Goal: Information Seeking & Learning: Learn about a topic

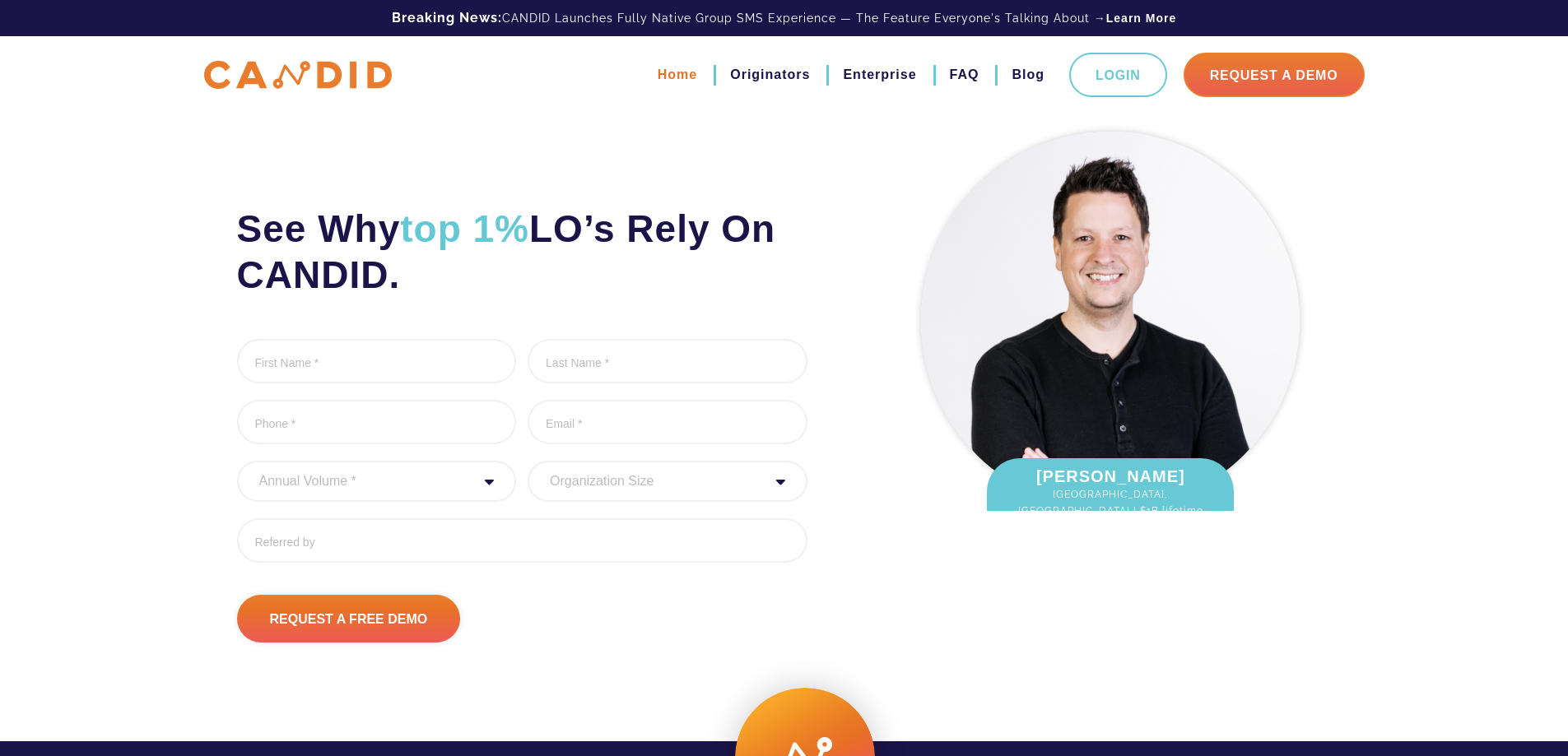
click at [669, 76] on link "Home" at bounding box center [677, 74] width 40 height 28
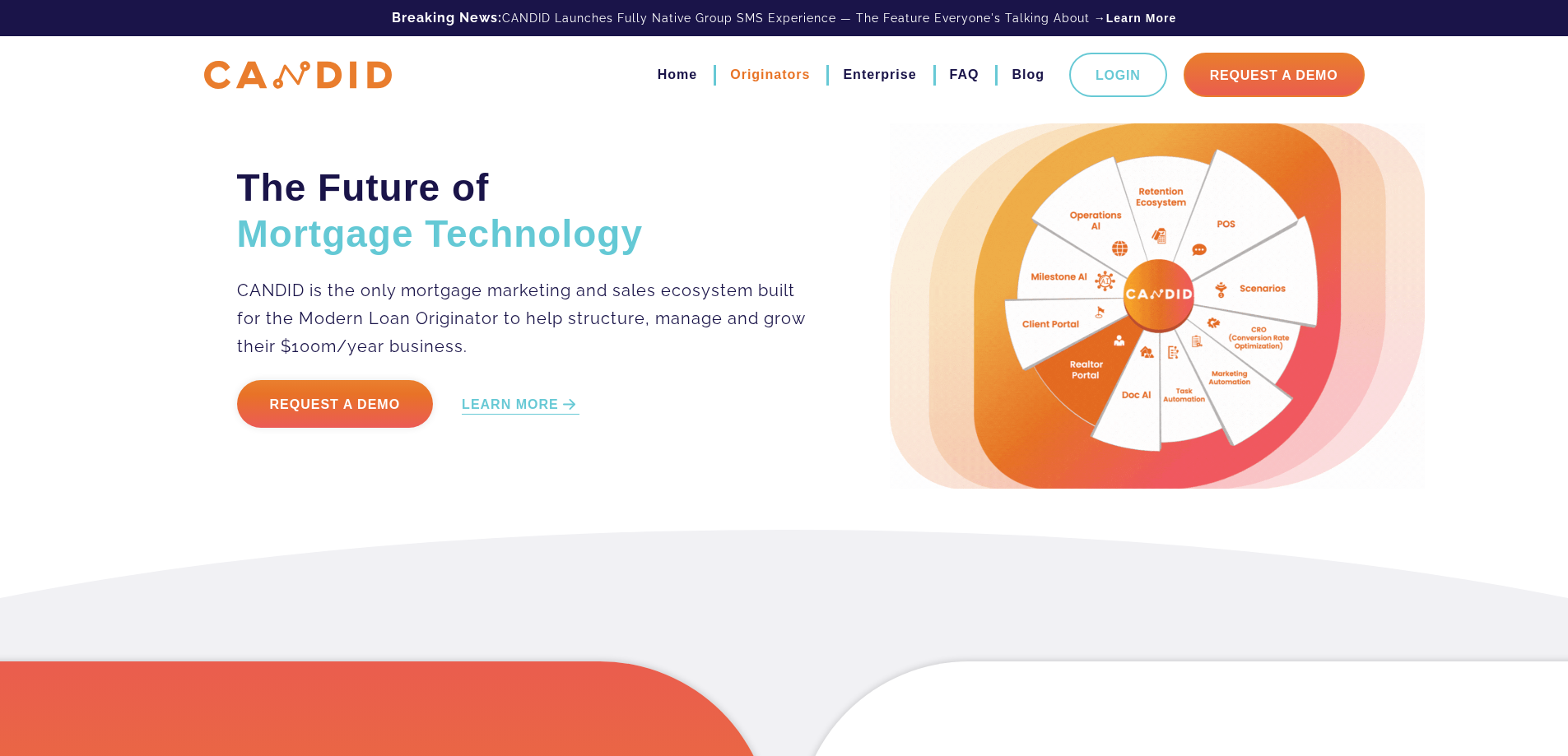
click at [759, 76] on link "Originators" at bounding box center [770, 74] width 80 height 28
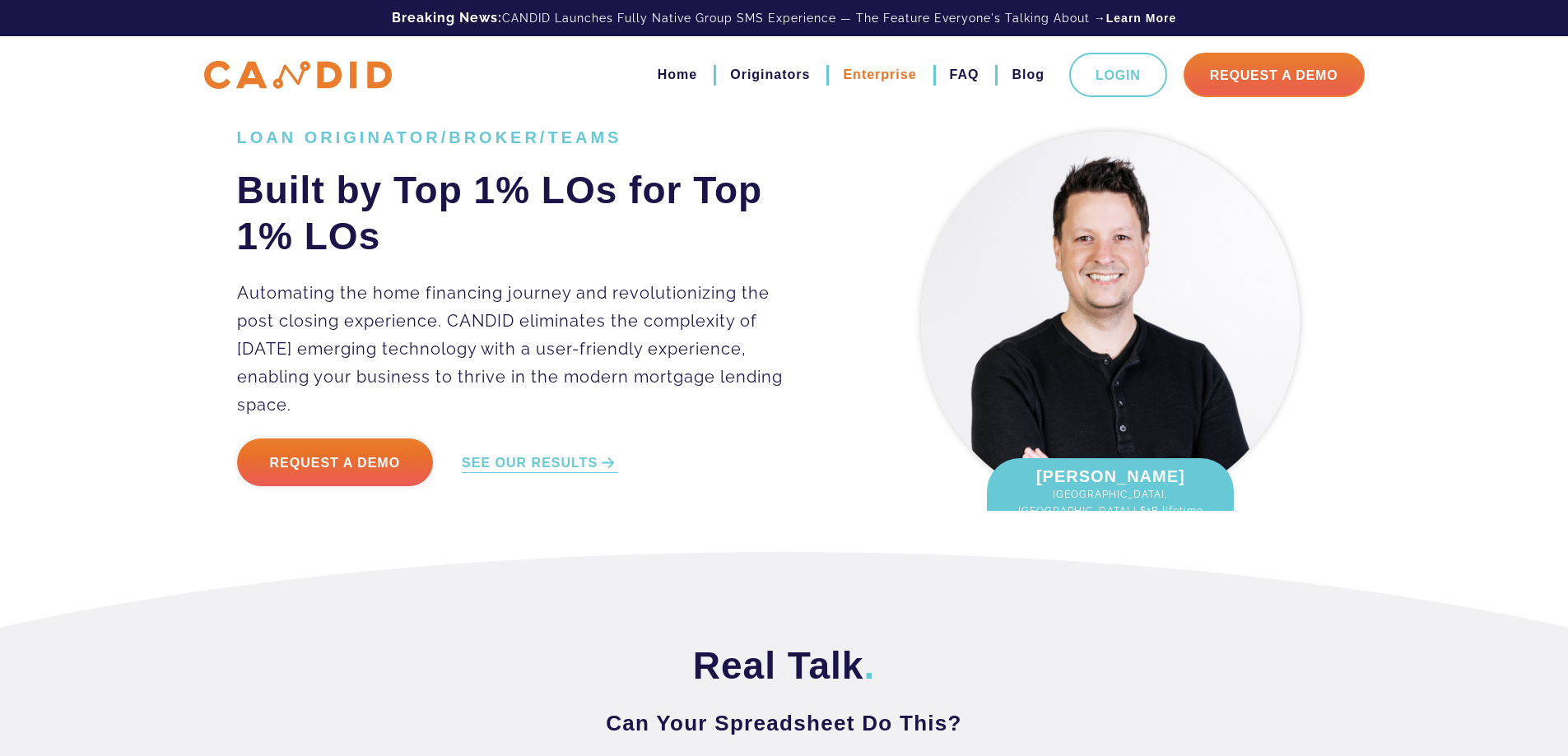
click at [873, 78] on link "Enterprise" at bounding box center [879, 74] width 73 height 28
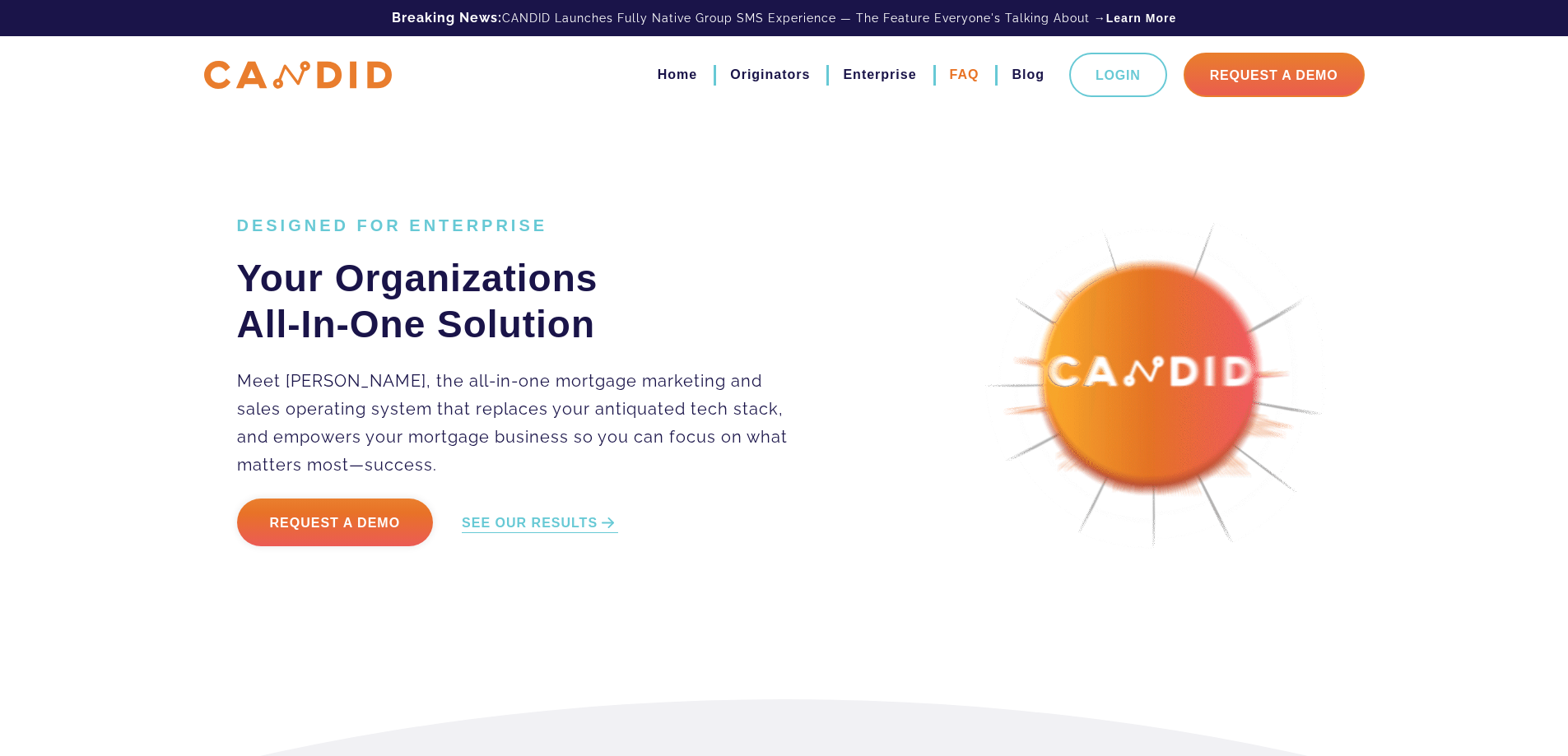
click at [974, 85] on link "FAQ" at bounding box center [964, 74] width 30 height 28
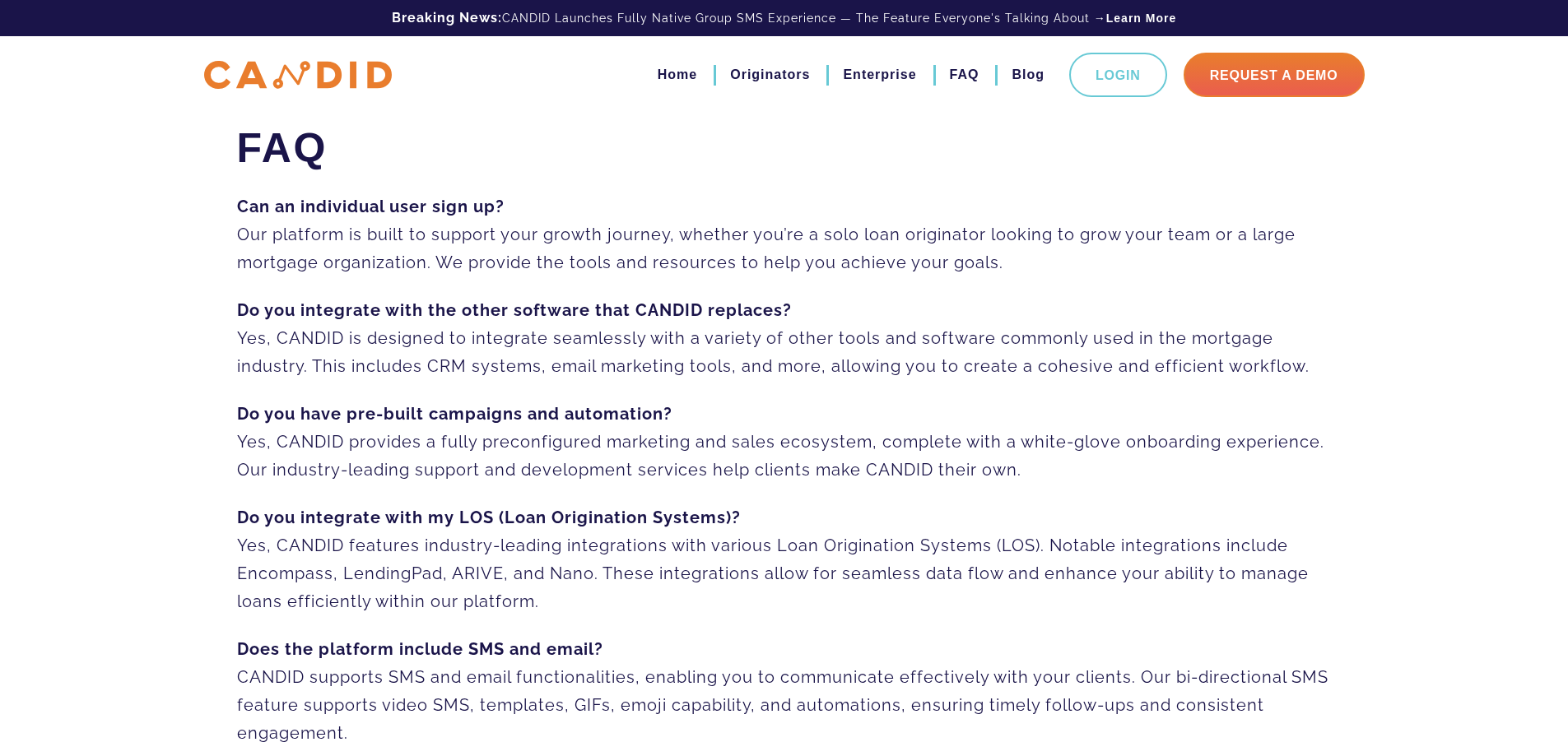
click at [647, 344] on p "Do you integrate with the other software that CANDID replaces? Yes, CANDID is d…" at bounding box center [784, 339] width 1095 height 84
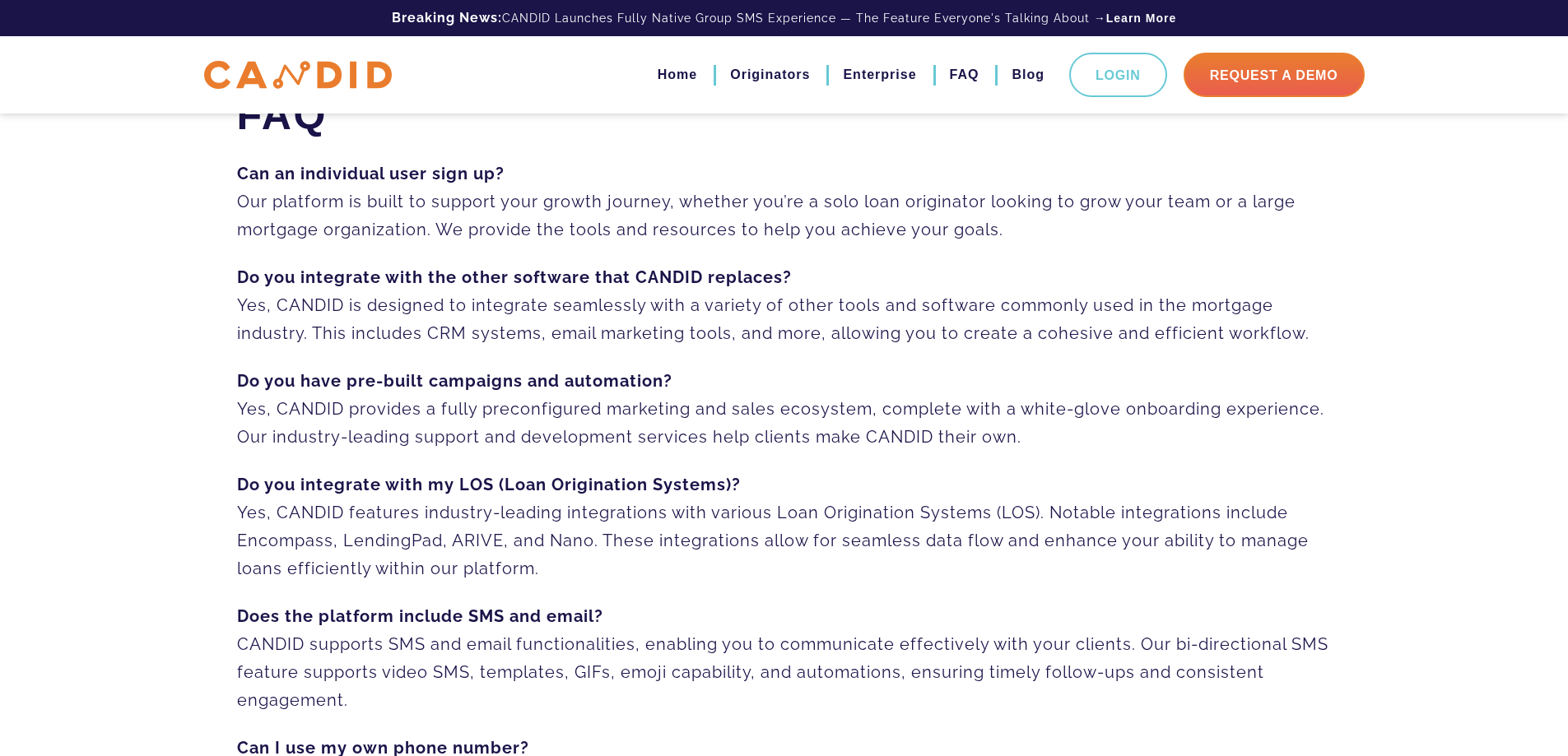
scroll to position [66, 0]
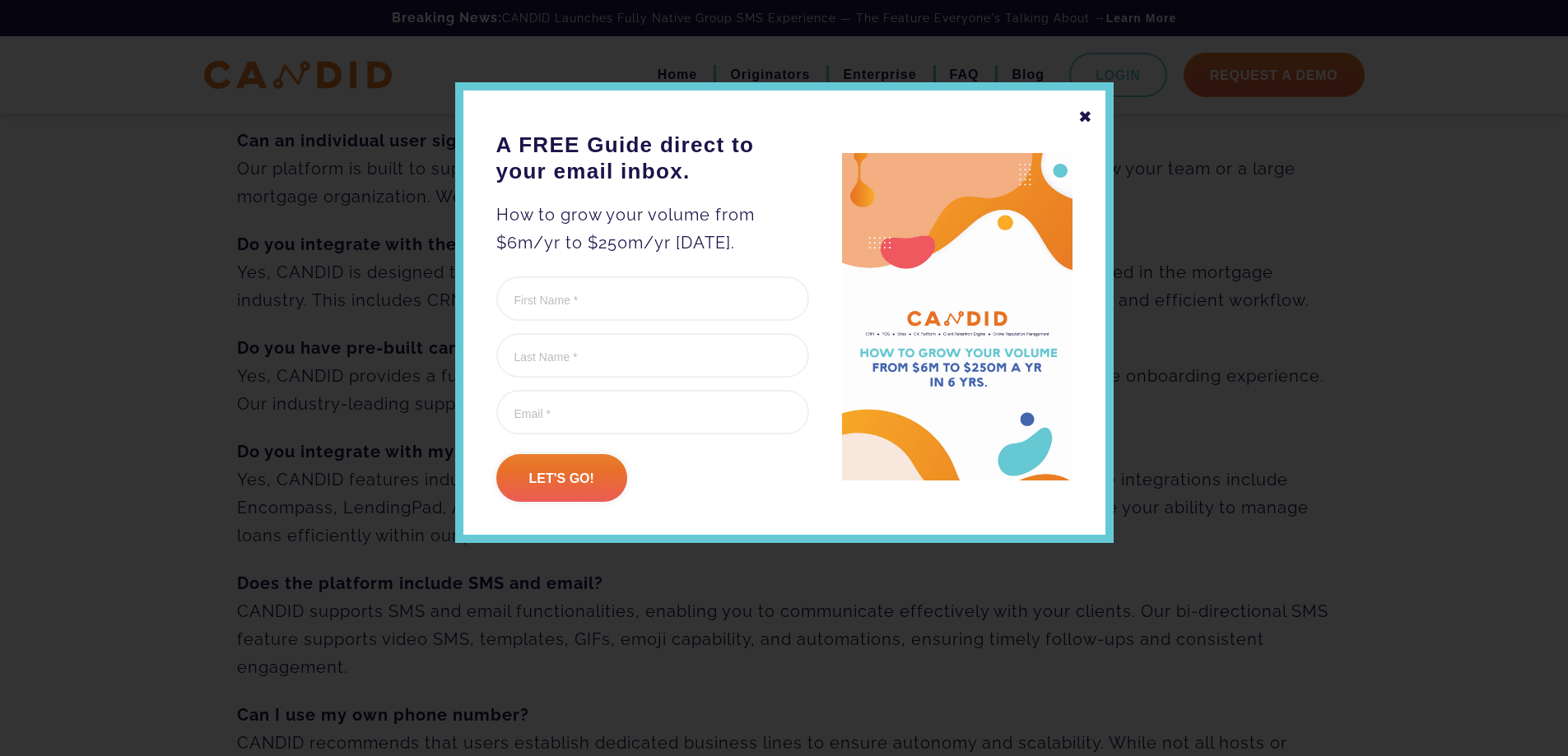
click at [1085, 113] on div "✖" at bounding box center [1086, 116] width 15 height 28
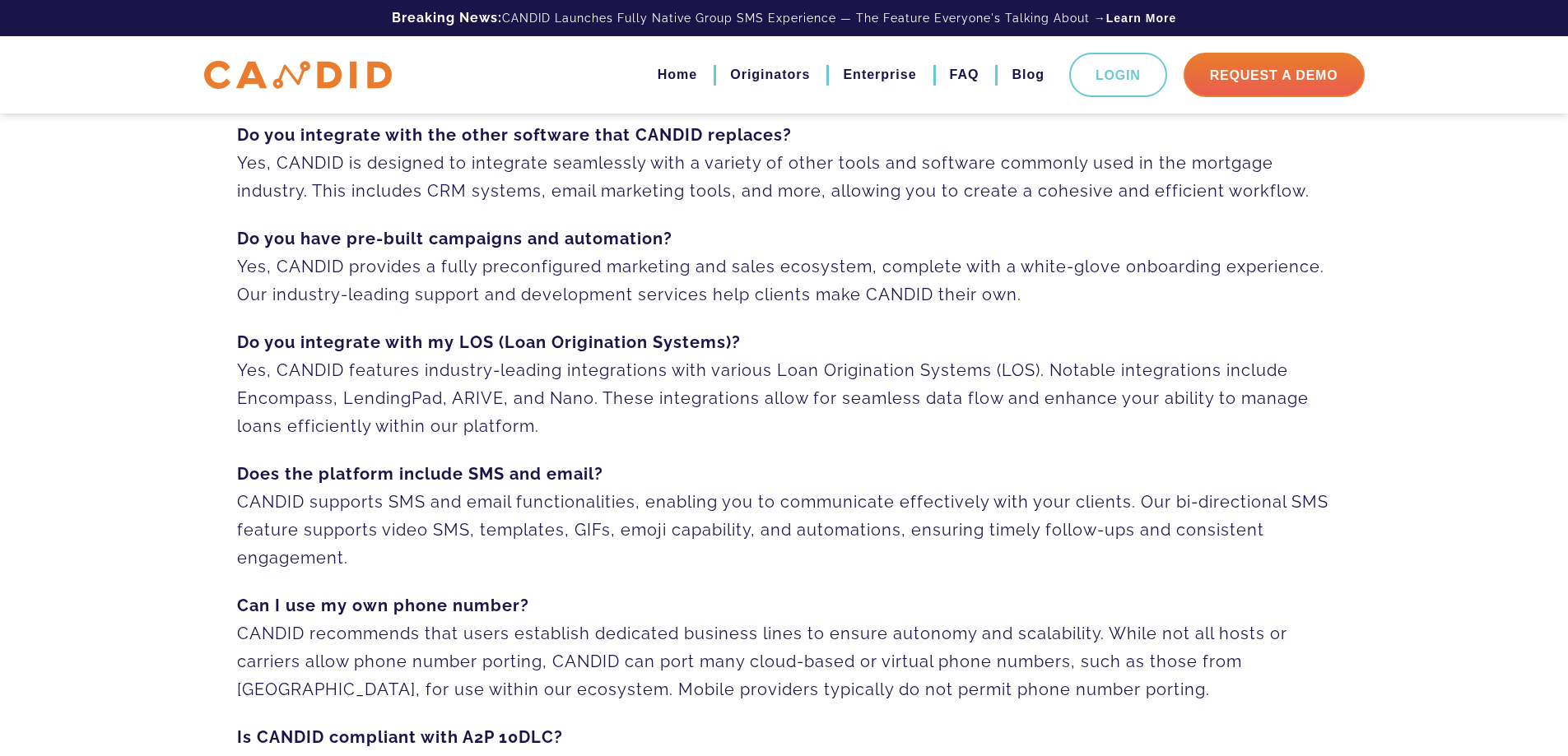
scroll to position [0, 0]
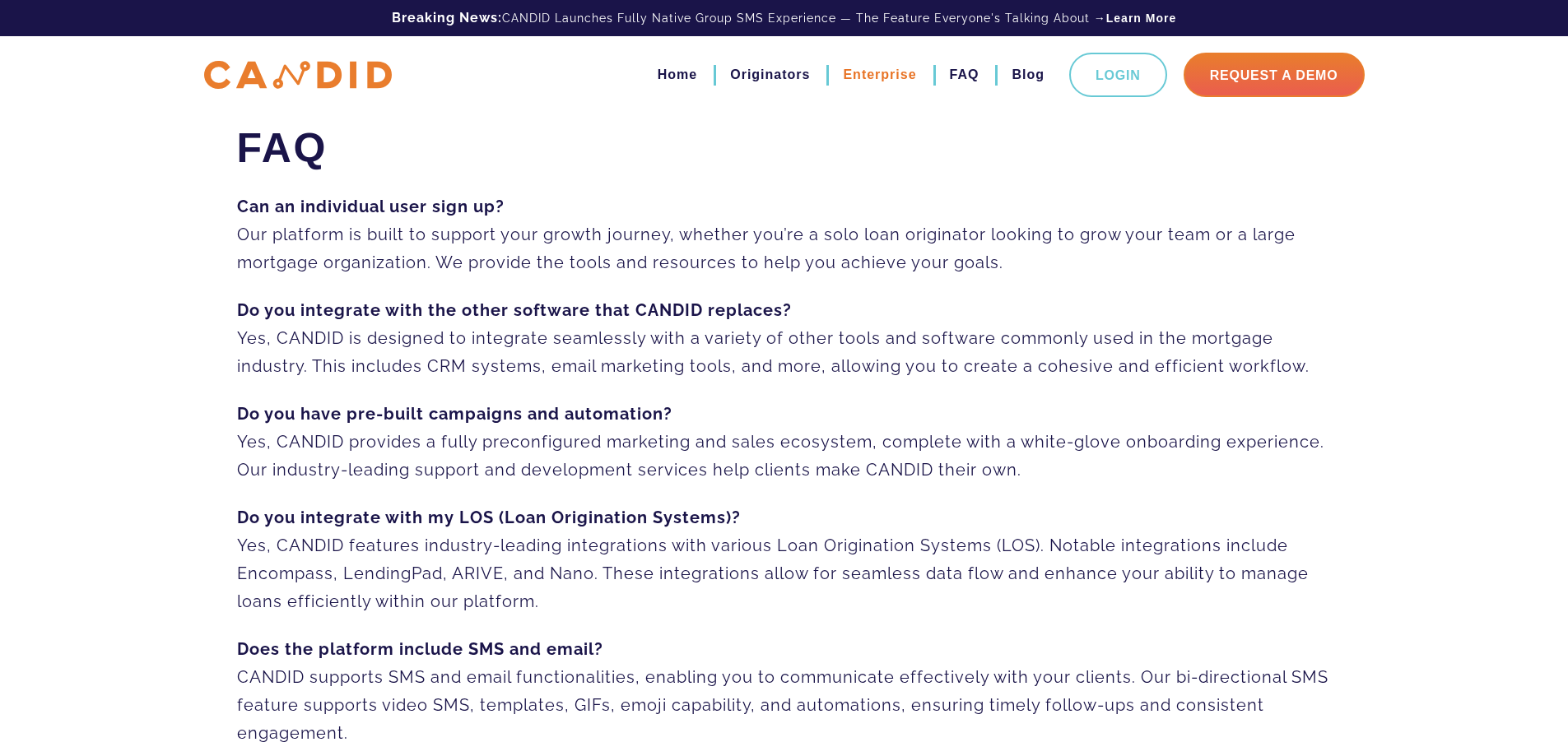
click at [880, 62] on link "Enterprise" at bounding box center [879, 74] width 73 height 28
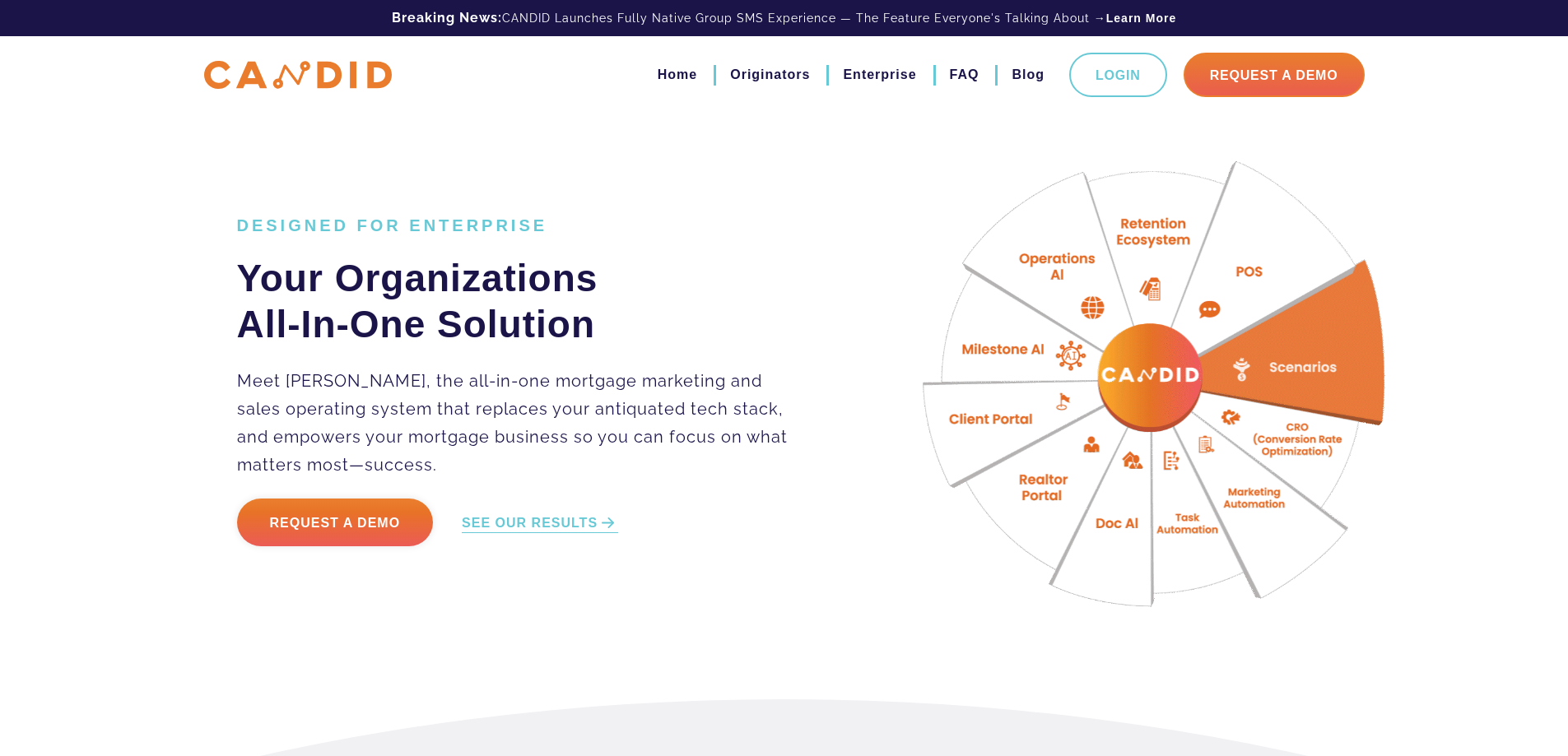
click at [713, 281] on h2 "Your Organizations All-In-One Solution" at bounding box center [522, 301] width 571 height 92
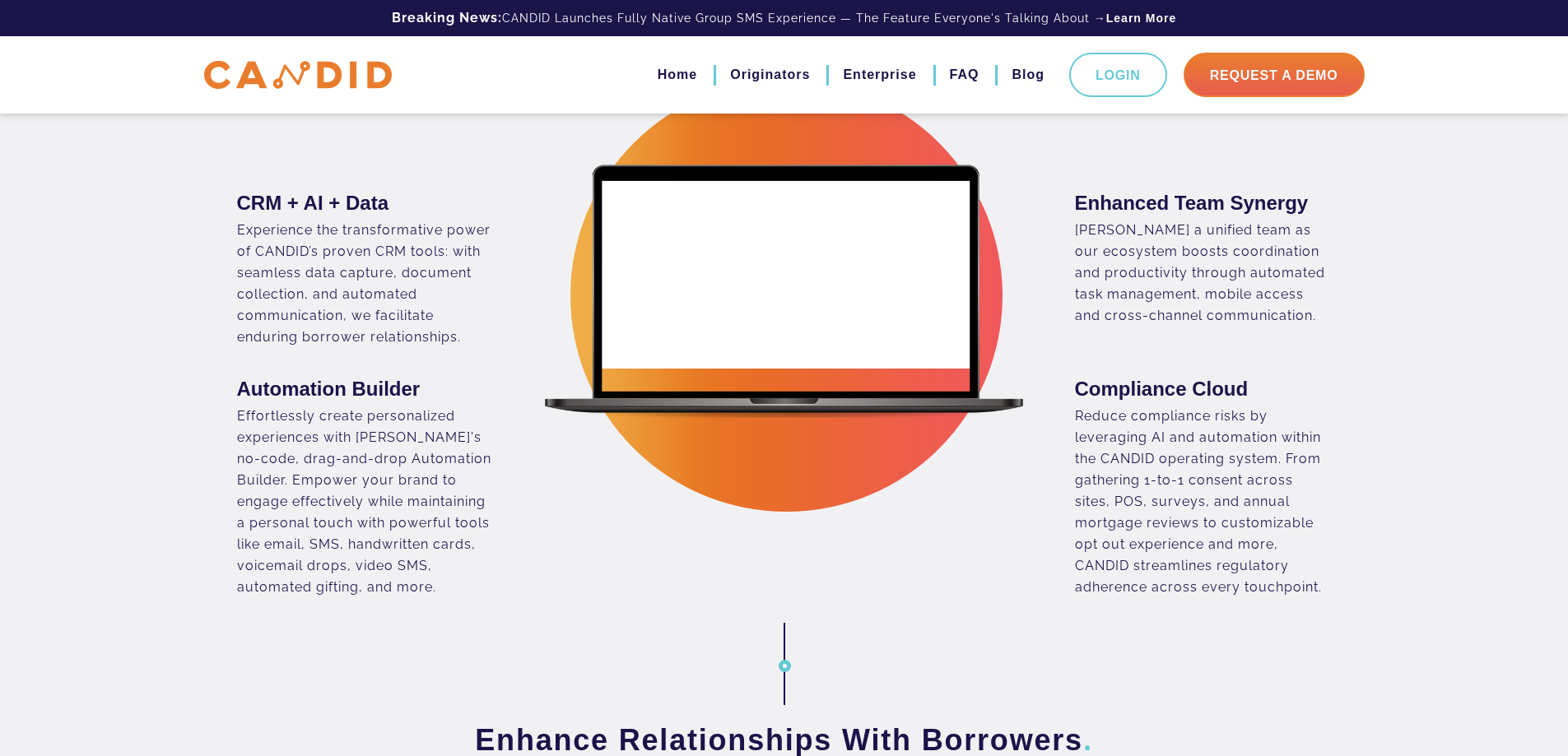
scroll to position [823, 0]
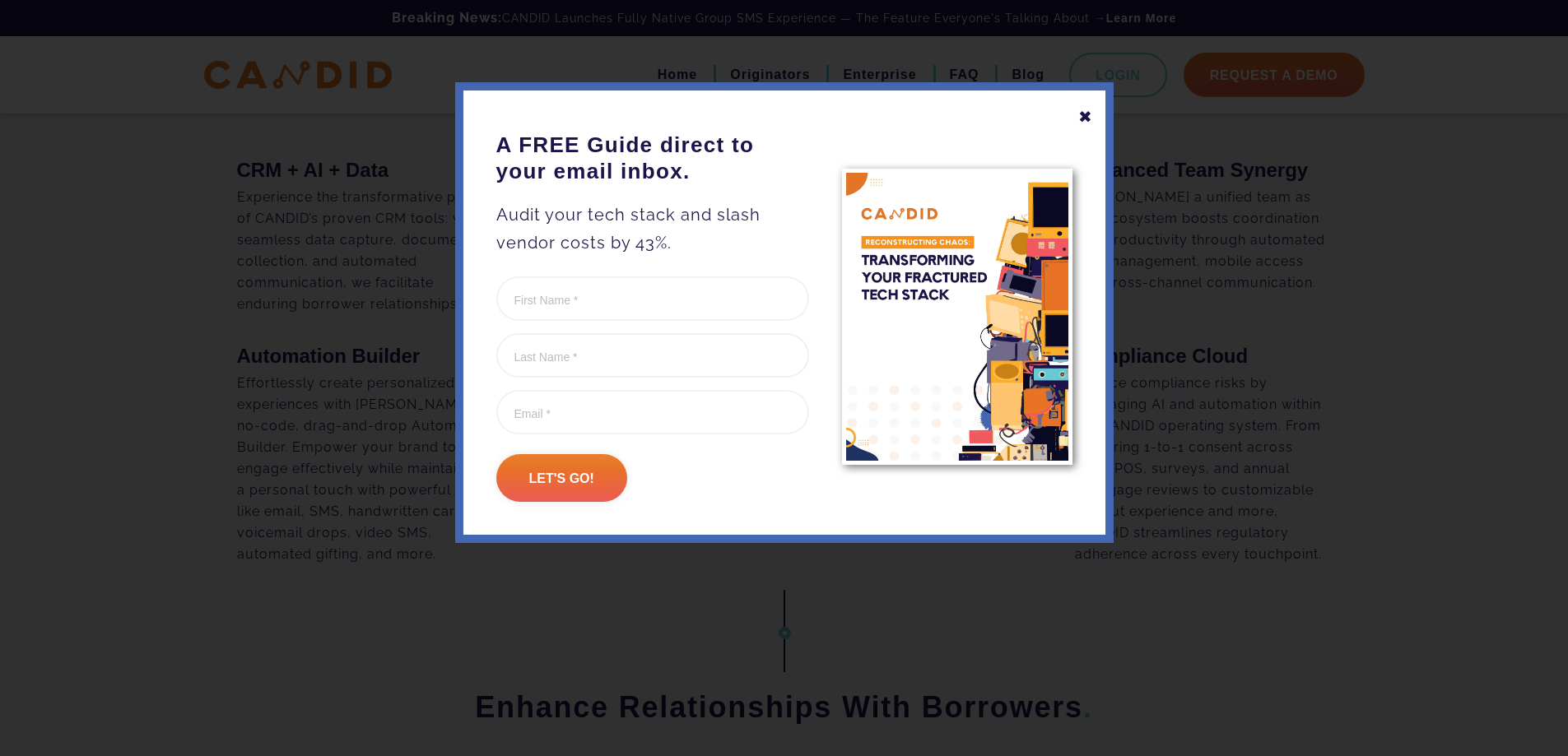
click at [1084, 120] on div "✖" at bounding box center [1086, 116] width 15 height 28
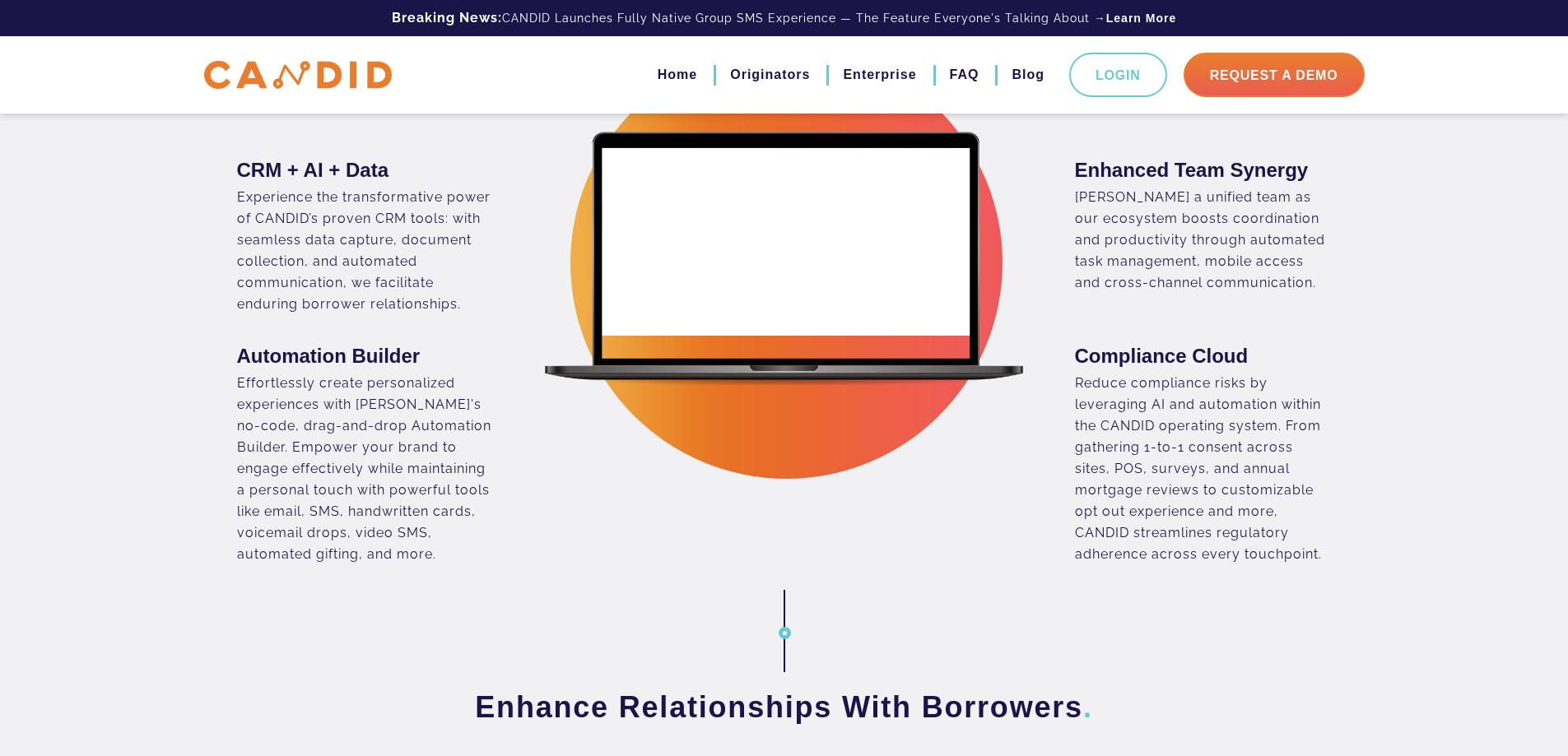
click at [506, 523] on div "Automation Builder Effortlessly create personalized experiences with [PERSON_NA…" at bounding box center [504, 454] width 535 height 222
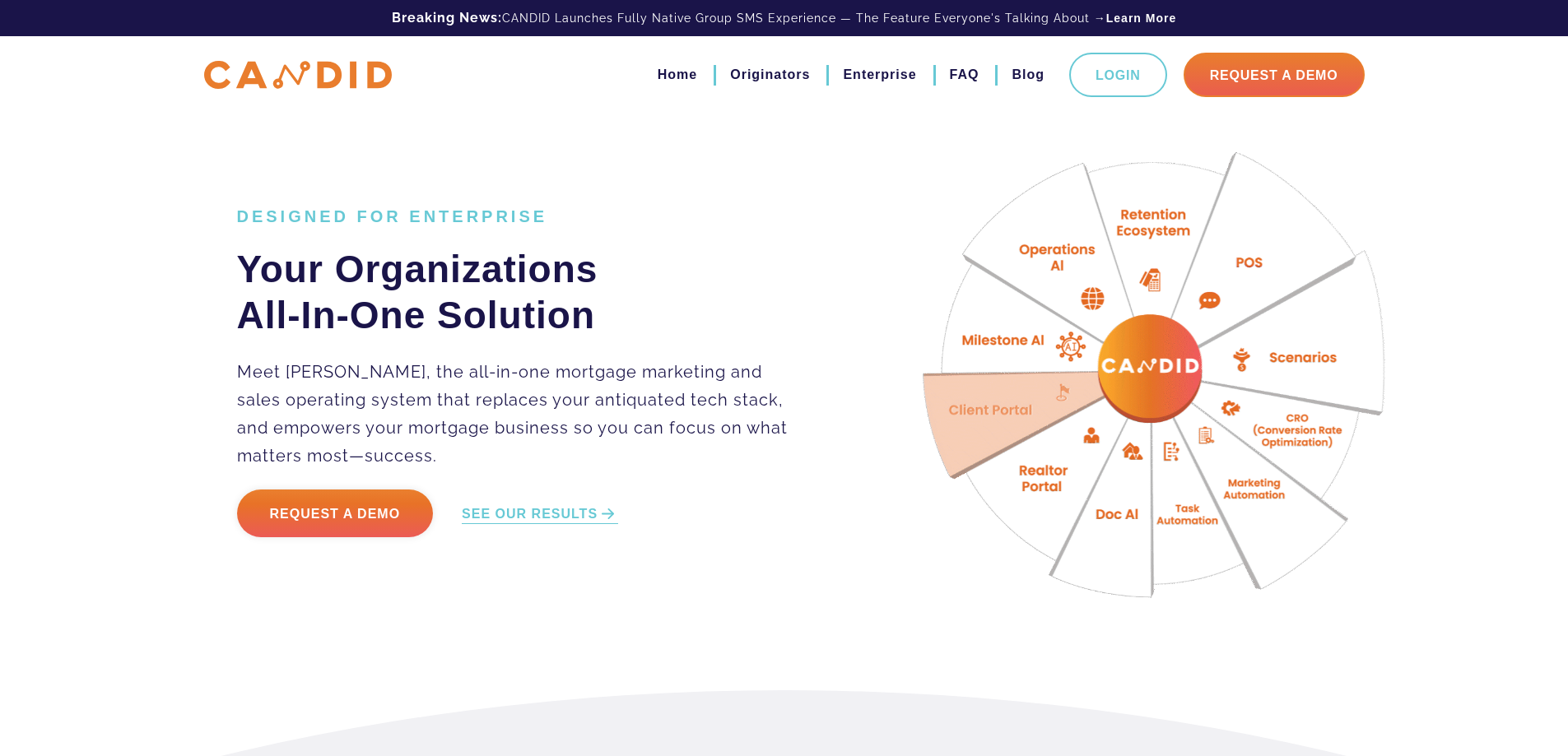
scroll to position [0, 0]
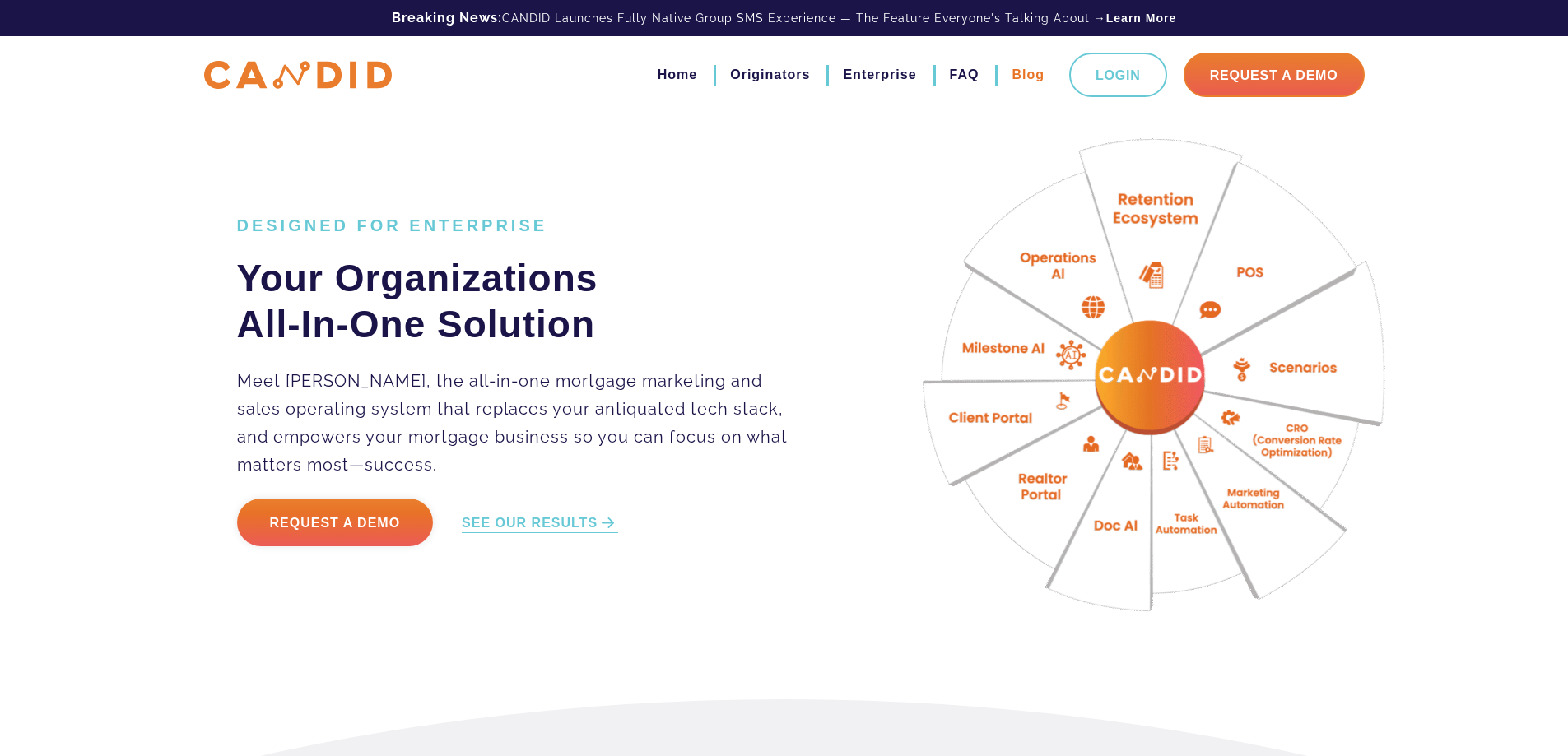
click at [1030, 72] on link "Blog" at bounding box center [1028, 74] width 33 height 28
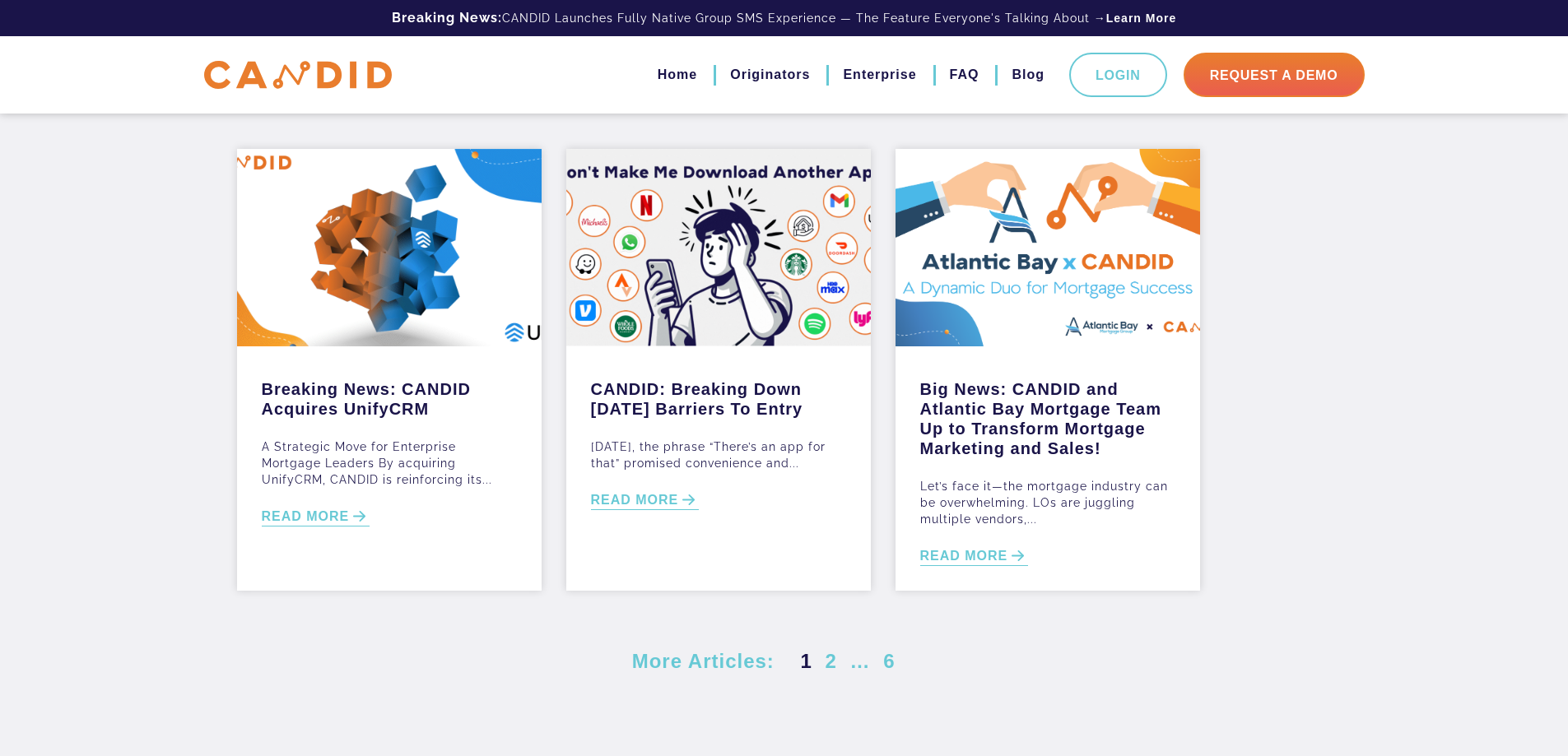
scroll to position [527, 0]
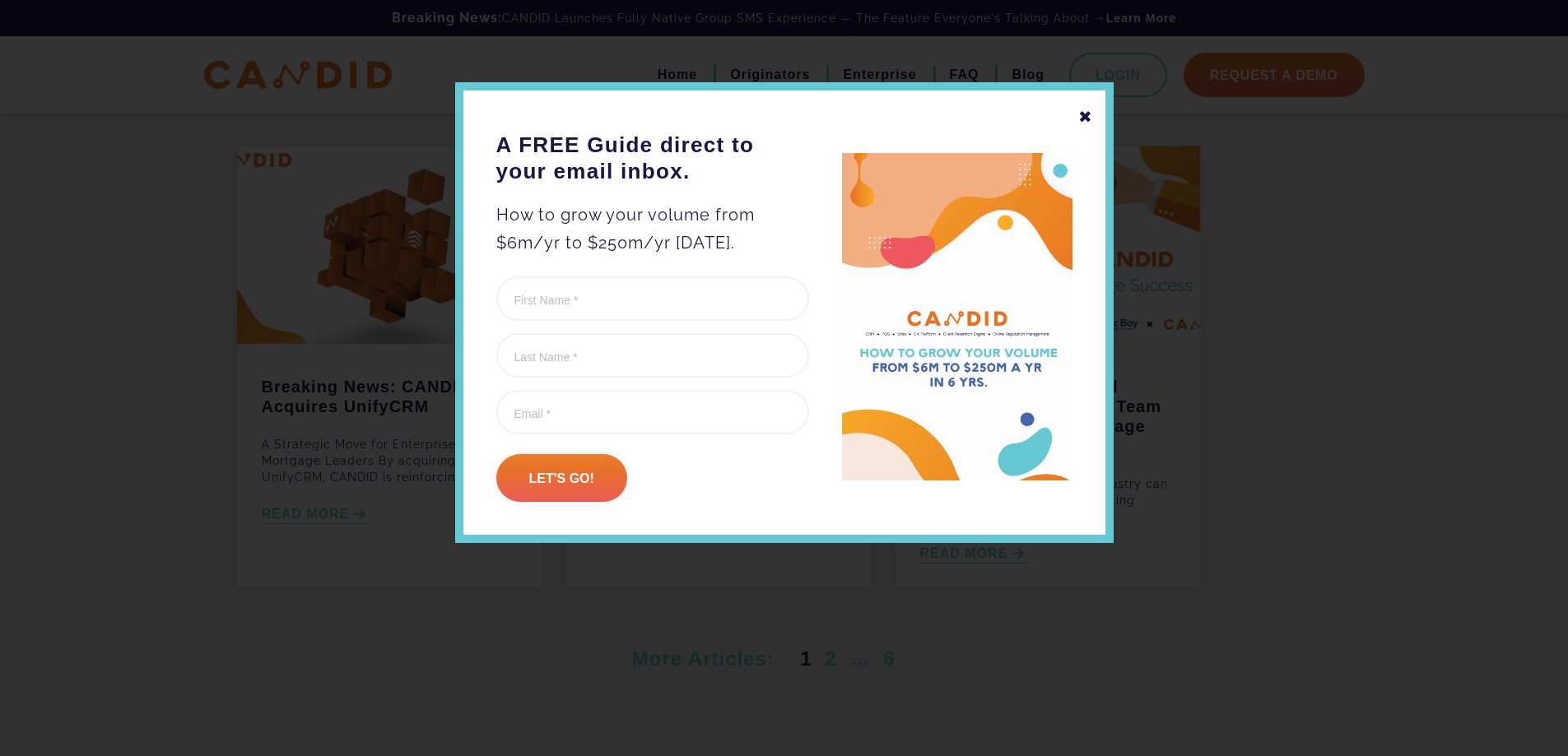
click at [1091, 116] on div "✖" at bounding box center [1086, 116] width 15 height 28
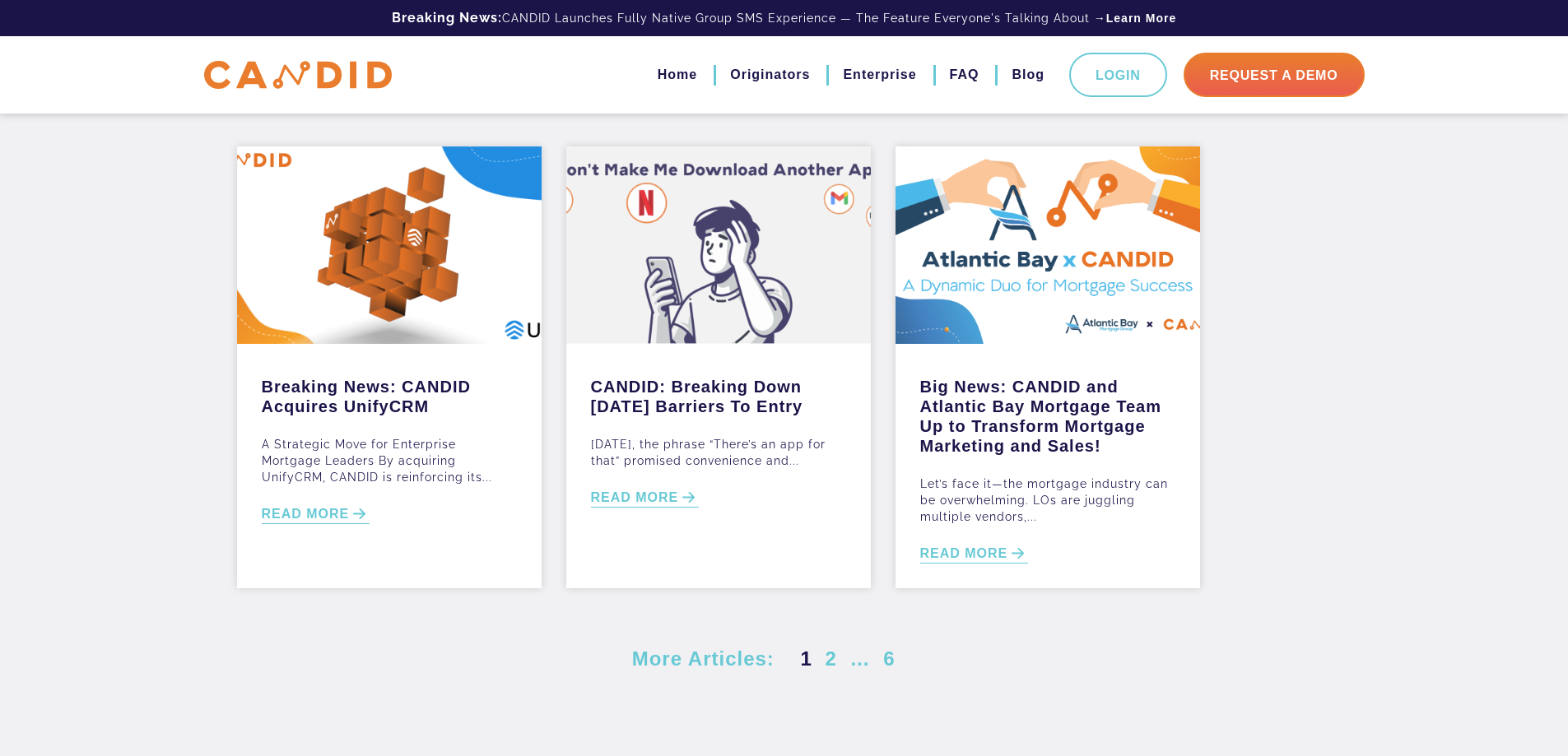
click at [876, 331] on article "CANDID: Breaking Down Today’s Barriers To Entry Fifteen years ago, the phrase “…" at bounding box center [718, 376] width 330 height 458
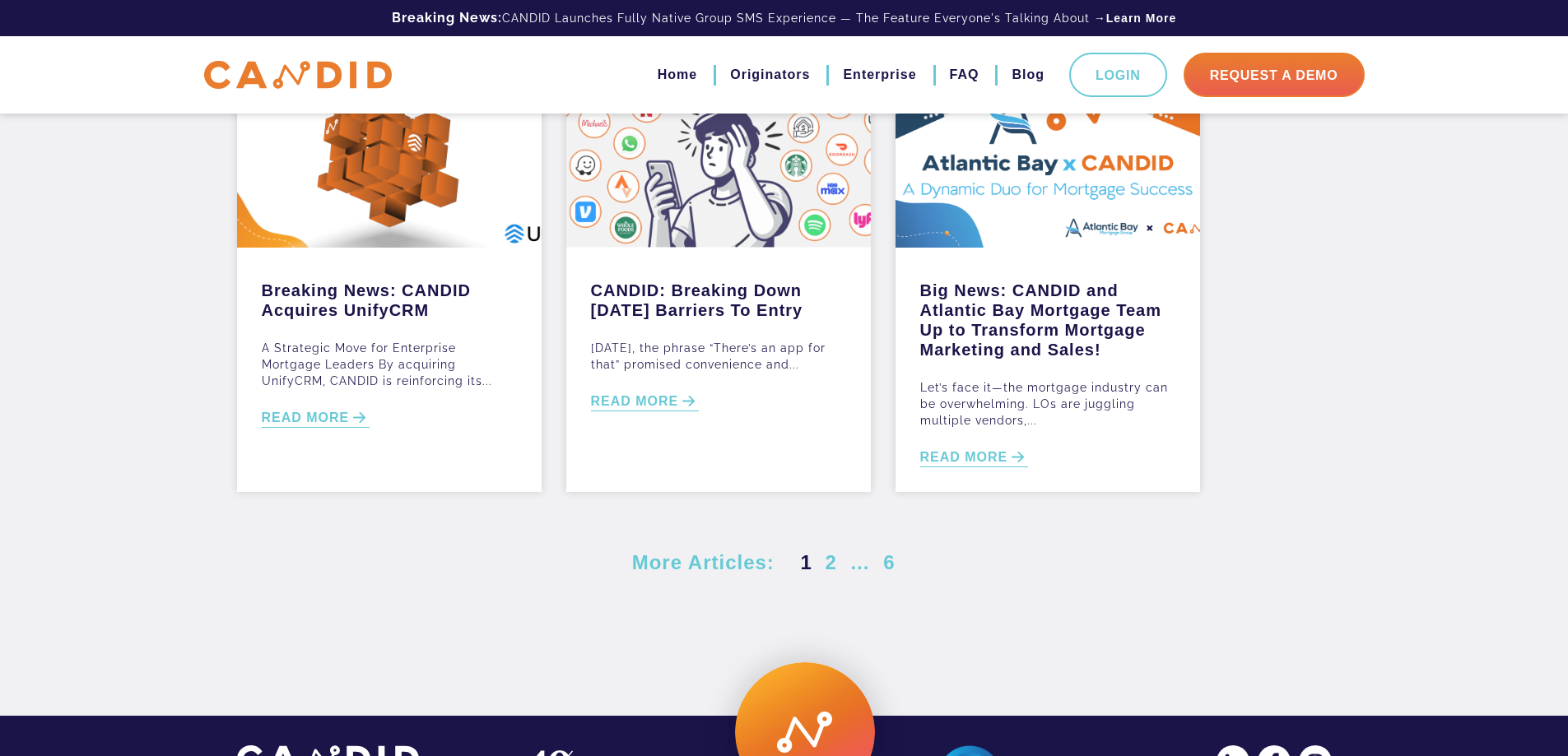
scroll to position [625, 0]
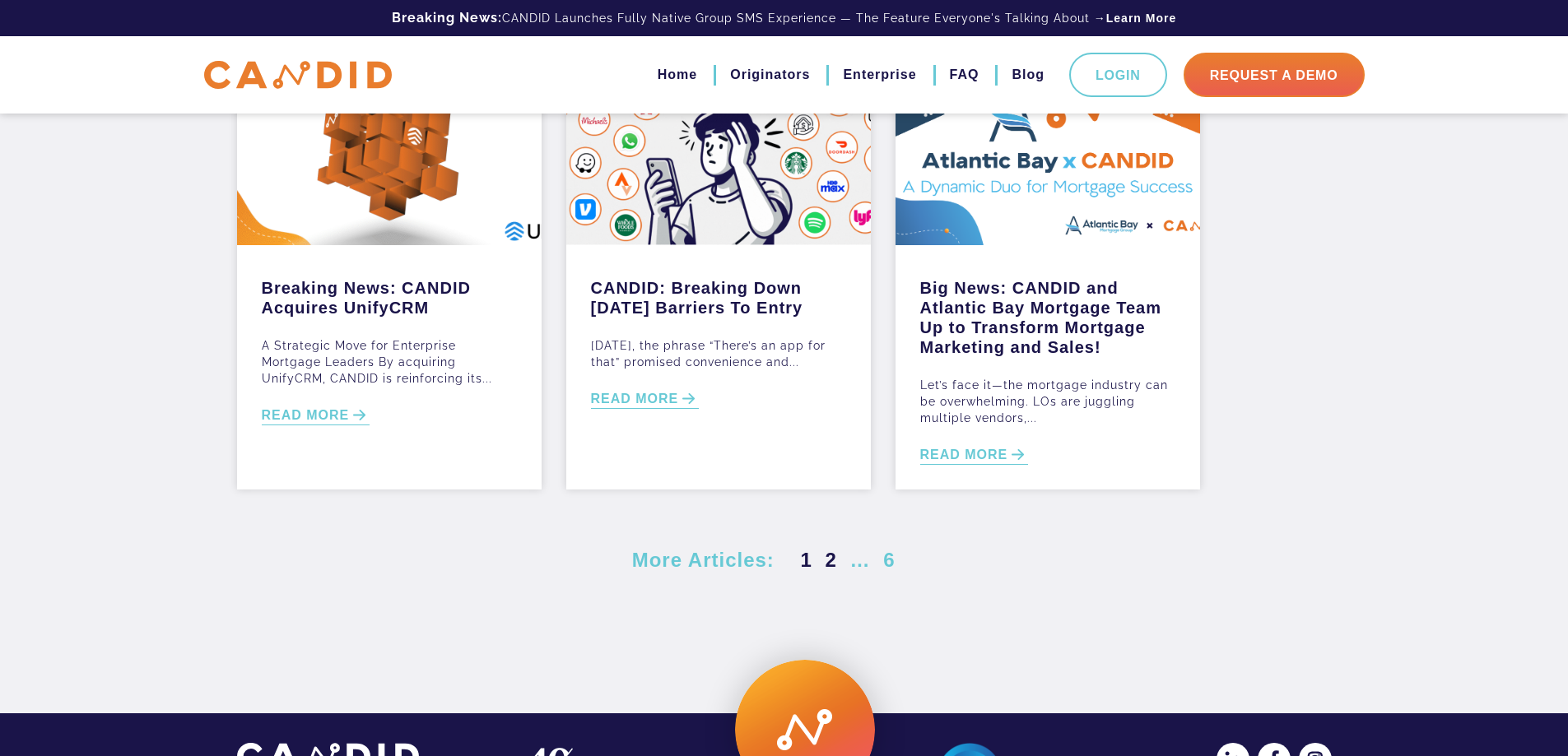
click at [834, 557] on link "2" at bounding box center [831, 560] width 18 height 22
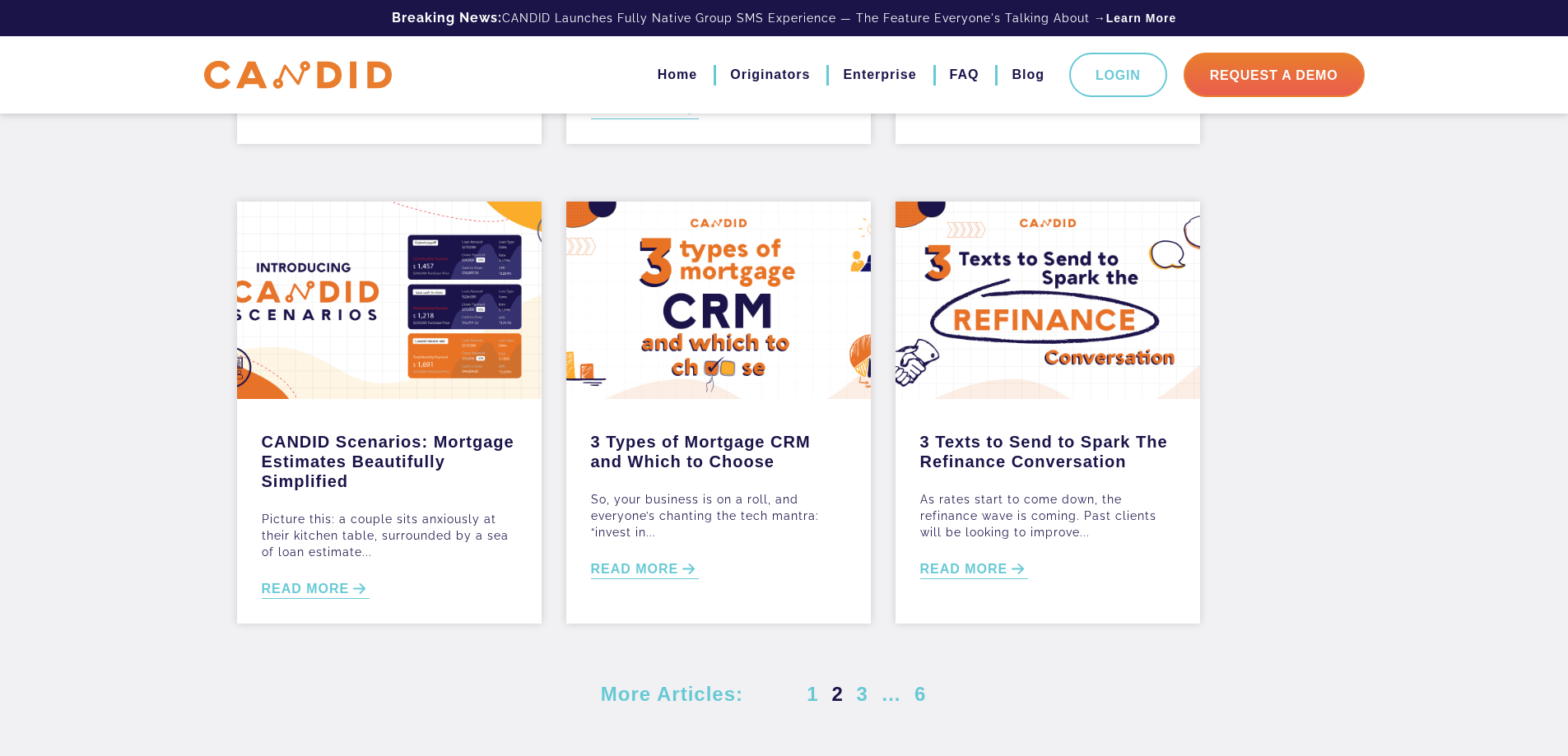
scroll to position [494, 0]
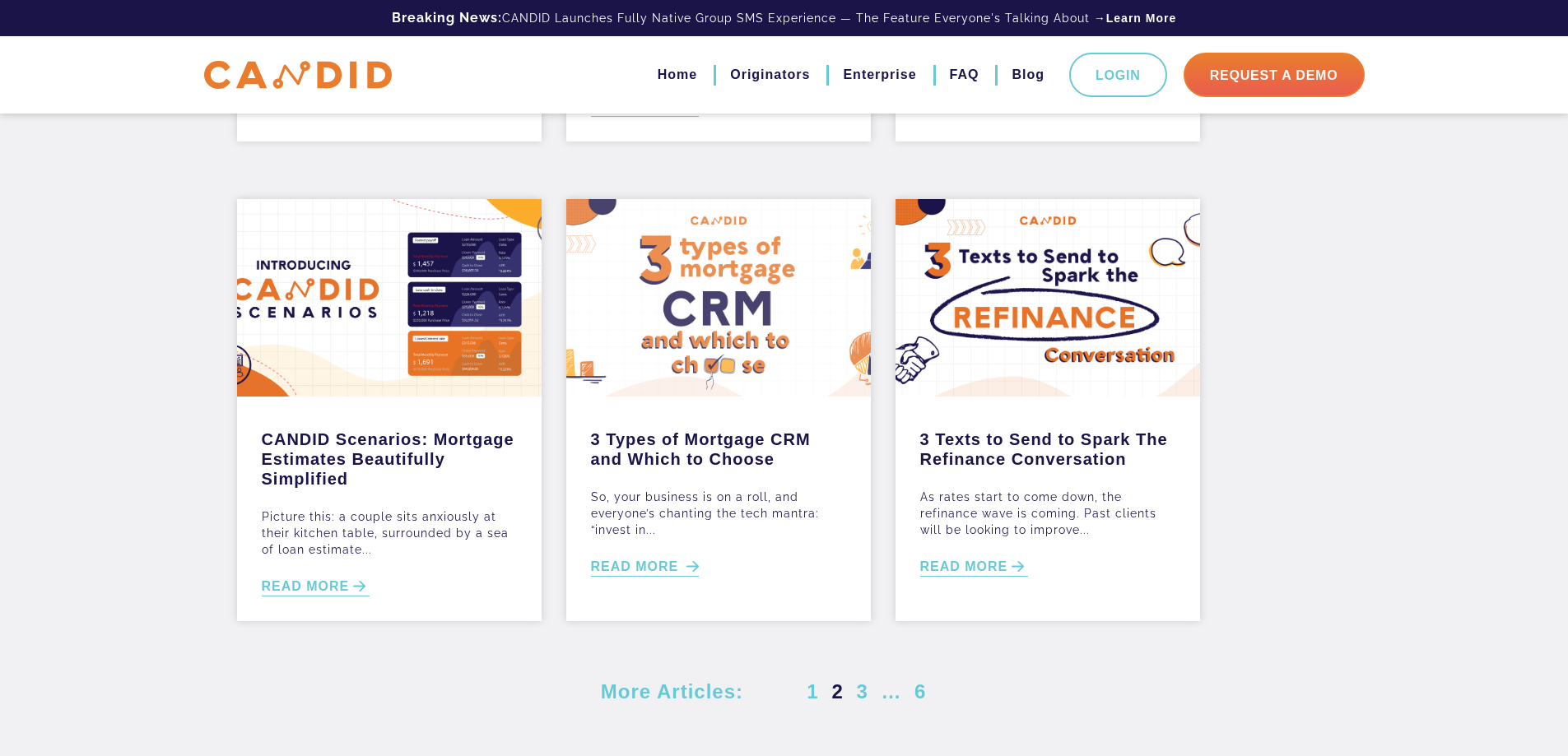
click at [648, 571] on link "READ MORE" at bounding box center [645, 567] width 109 height 19
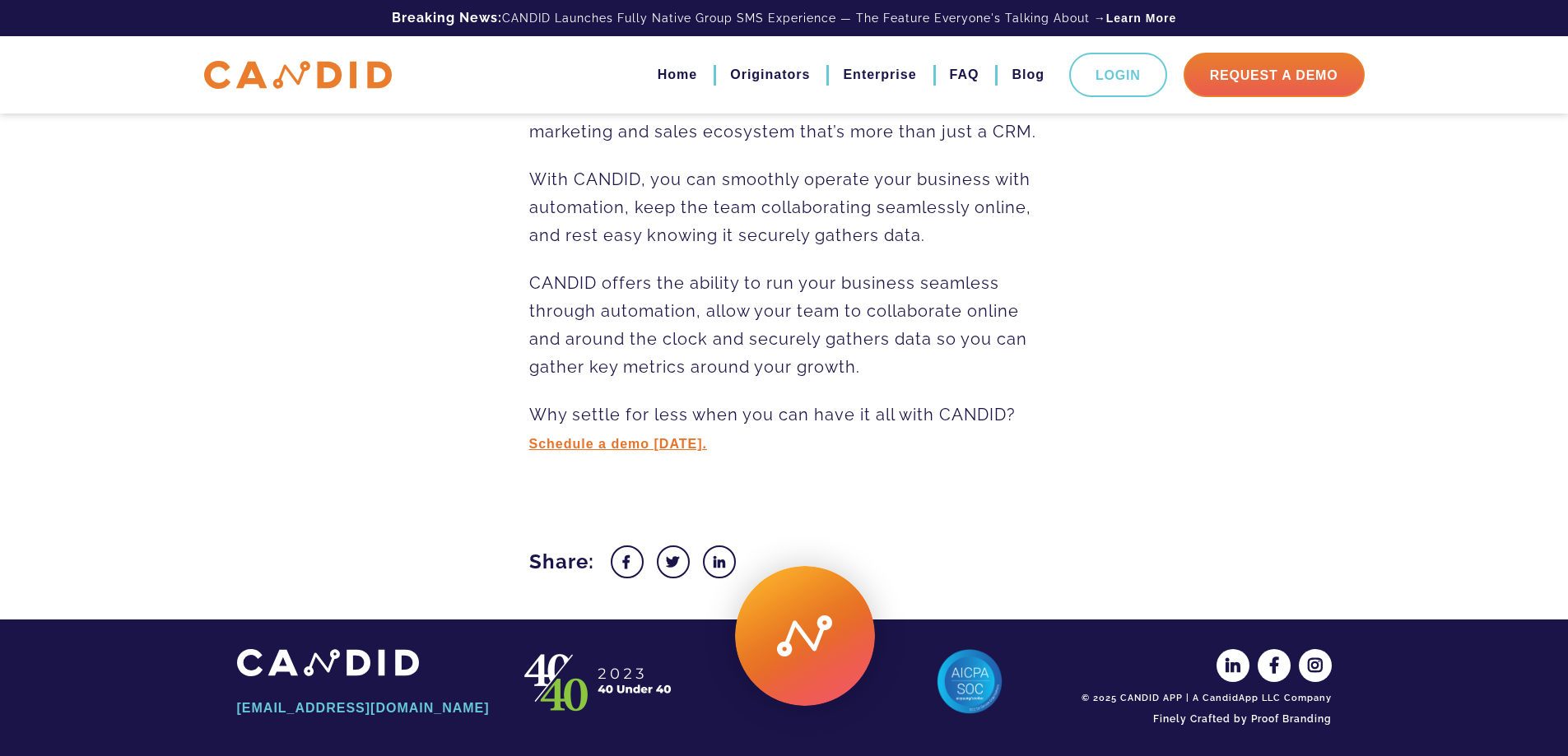
scroll to position [2253, 0]
